Goal: Task Accomplishment & Management: Manage account settings

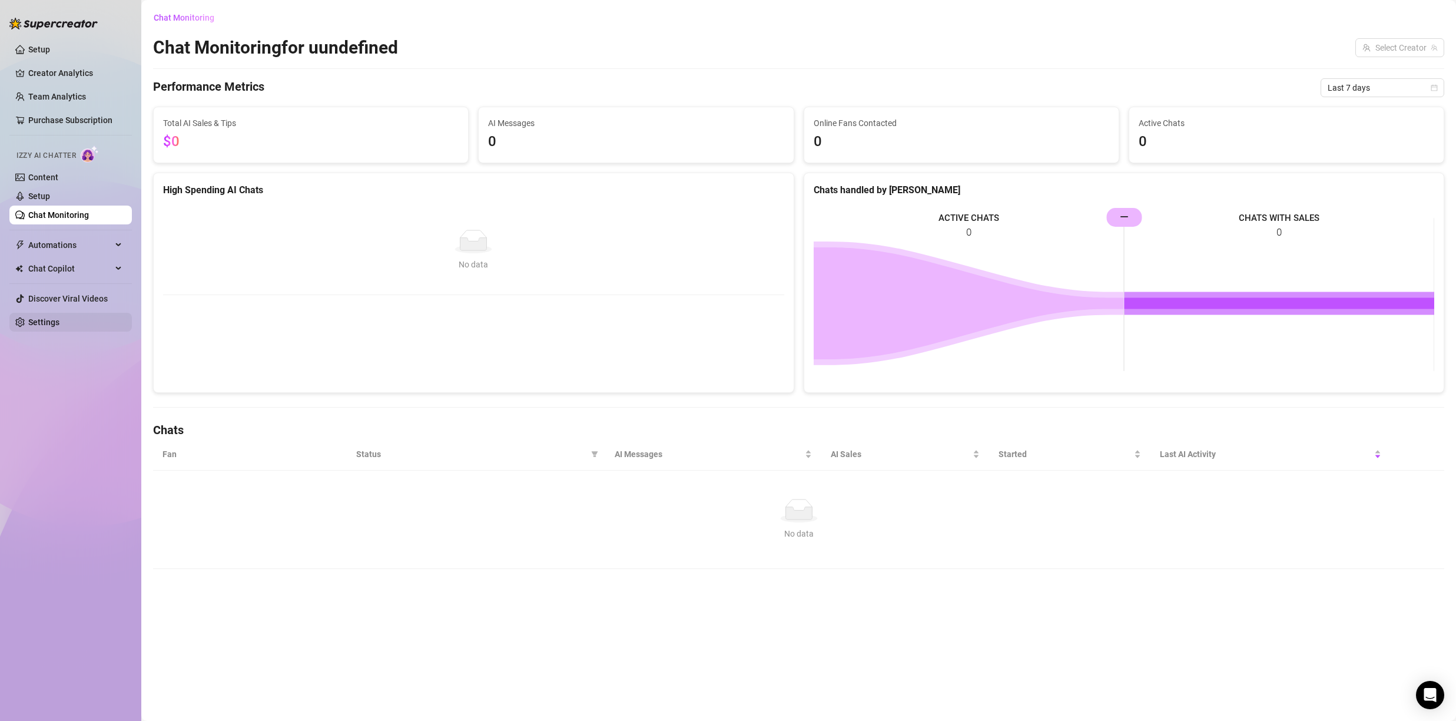
click at [59, 317] on link "Settings" at bounding box center [43, 321] width 31 height 9
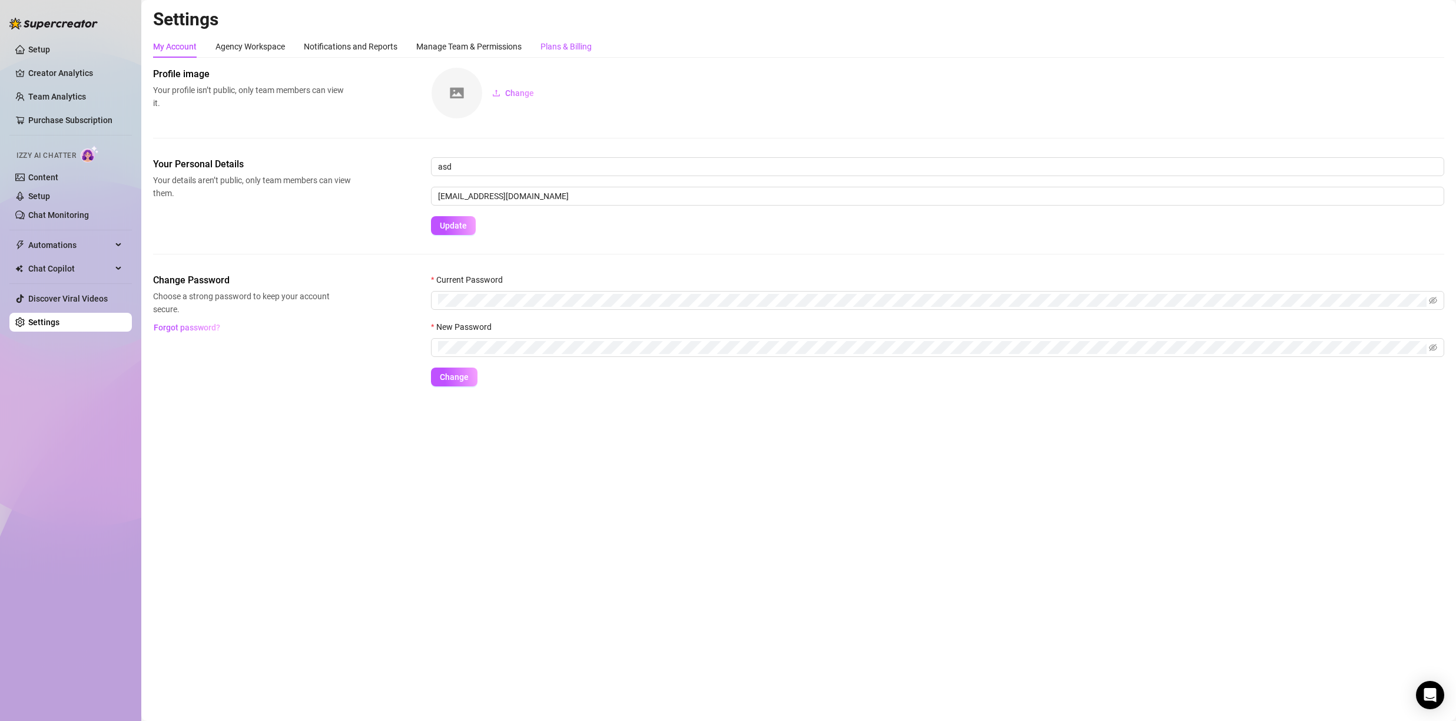
click at [586, 50] on div "Plans & Billing" at bounding box center [565, 46] width 51 height 13
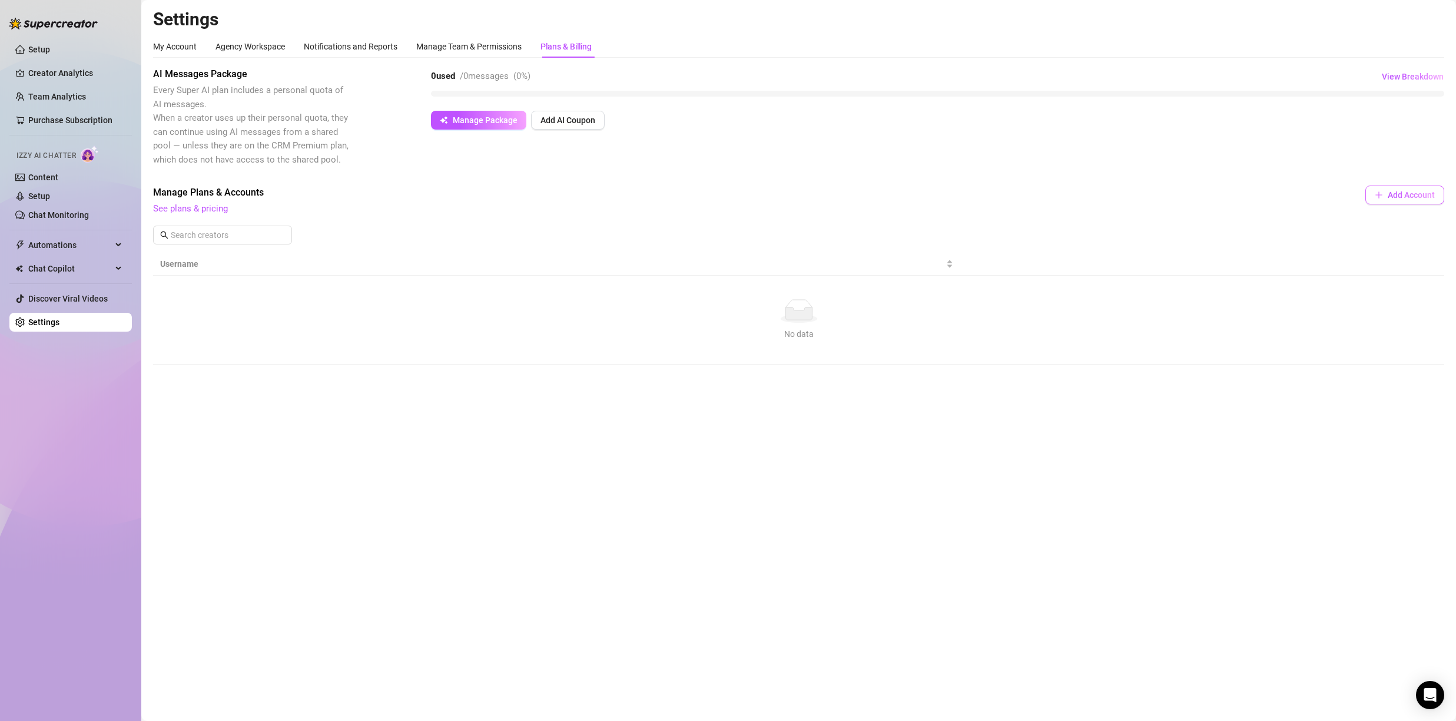
click at [1406, 195] on span "Add Account" at bounding box center [1411, 194] width 47 height 9
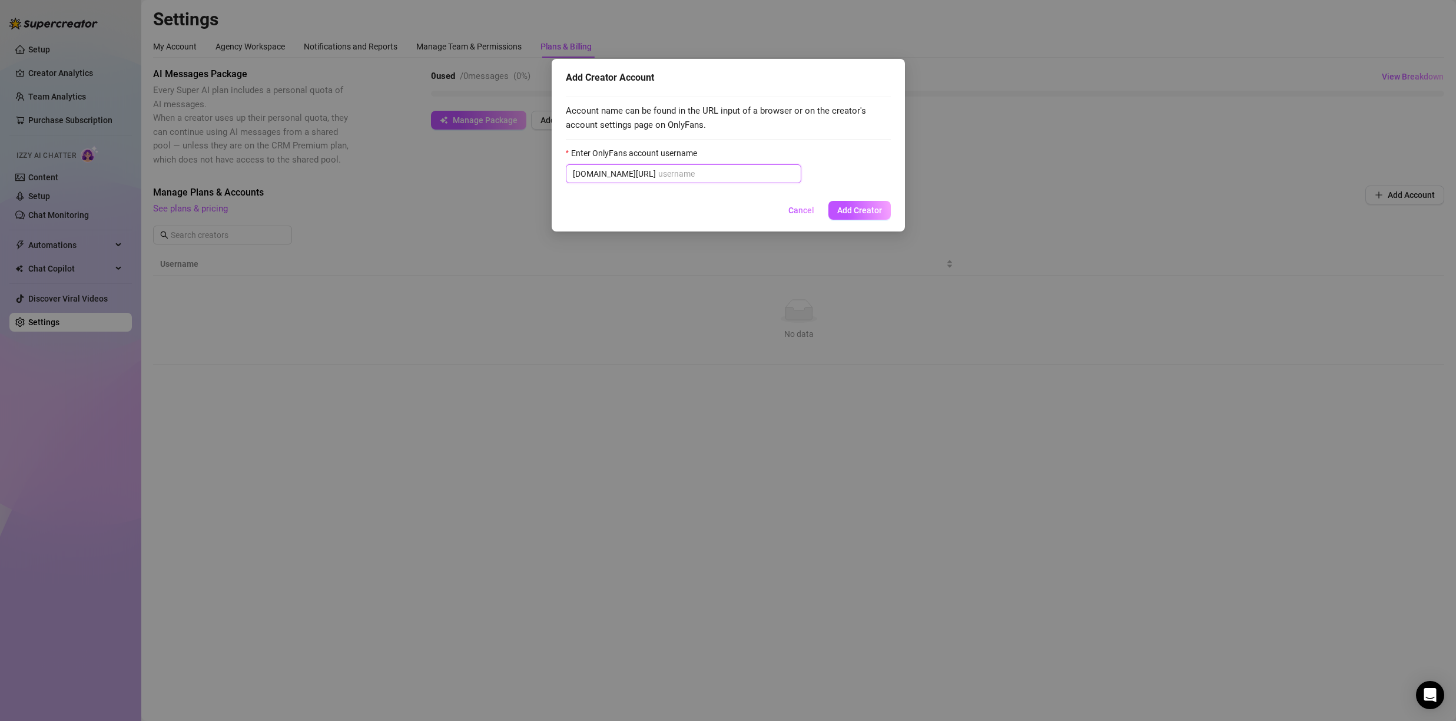
click at [674, 170] on input "Enter OnlyFans account username" at bounding box center [726, 173] width 136 height 13
paste input "u21892667nice"
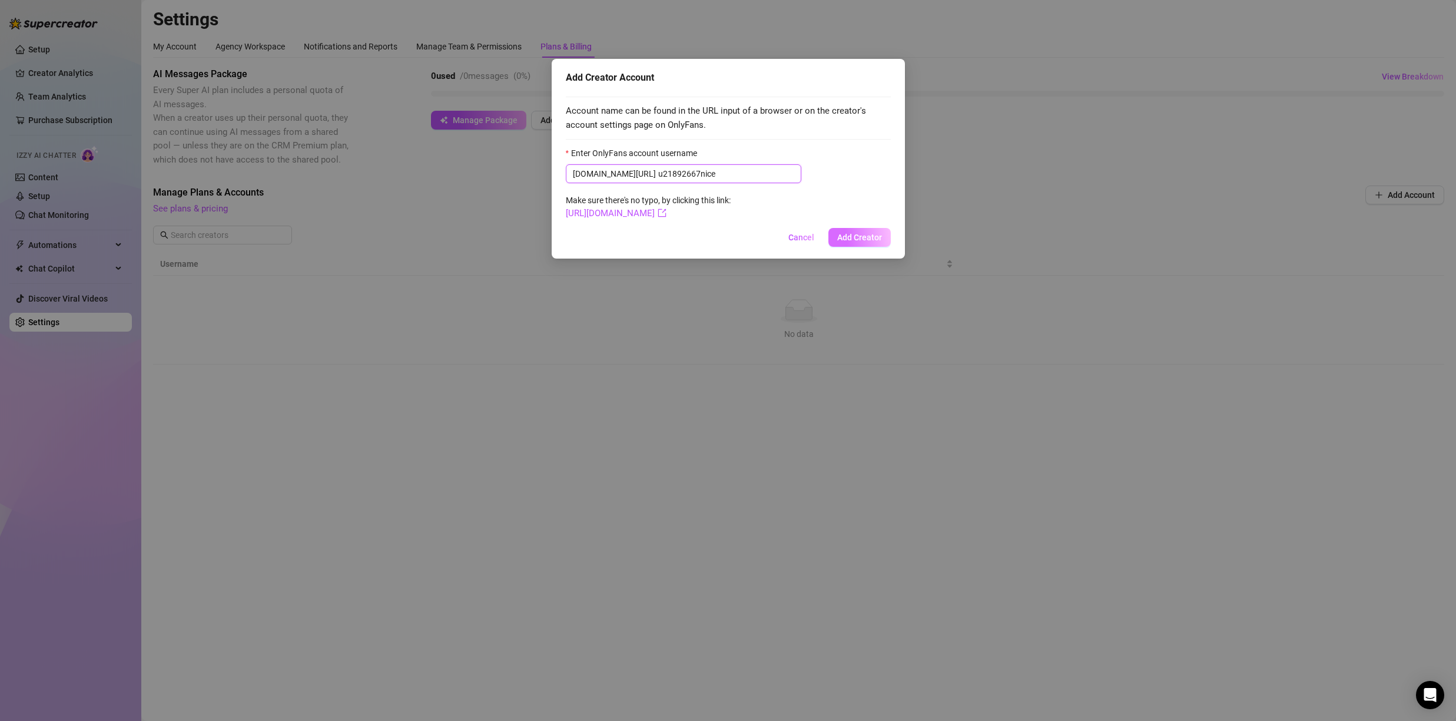
type input "u21892667nice"
click at [868, 230] on button "Add Creator" at bounding box center [859, 237] width 62 height 19
